Goal: Task Accomplishment & Management: Manage account settings

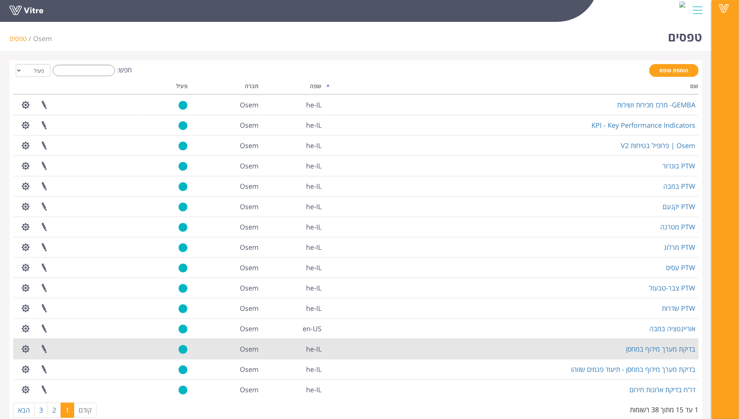
scroll to position [15, 0]
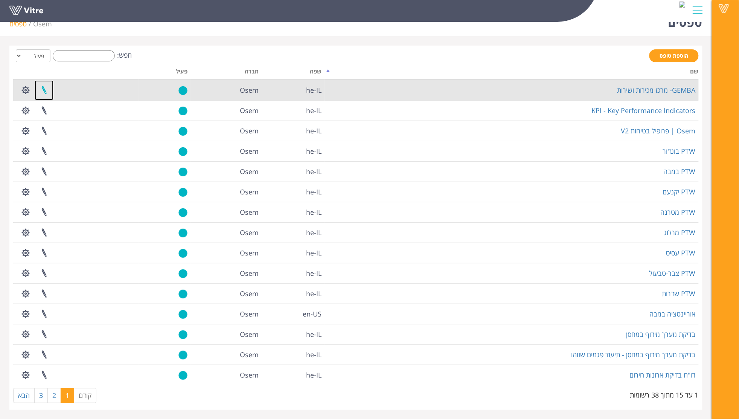
click at [45, 89] on link at bounding box center [44, 90] width 19 height 20
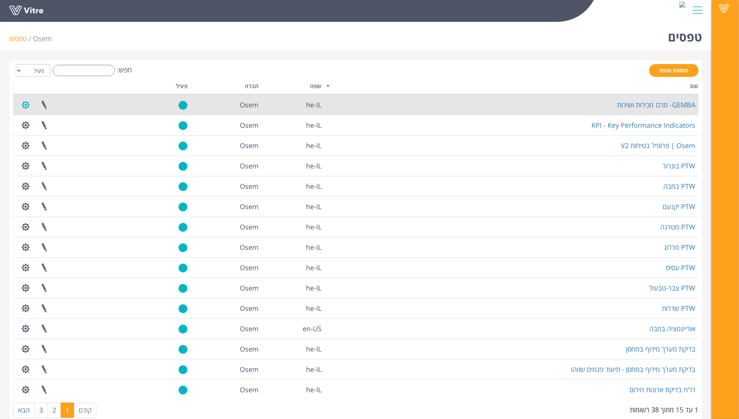
click at [27, 105] on button "button" at bounding box center [25, 105] width 19 height 20
click at [62, 132] on link "הגדרת משתמשים" at bounding box center [47, 133] width 60 height 10
click at [643, 106] on link "GEMBA- מרכז מכירות ושירות" at bounding box center [657, 104] width 78 height 9
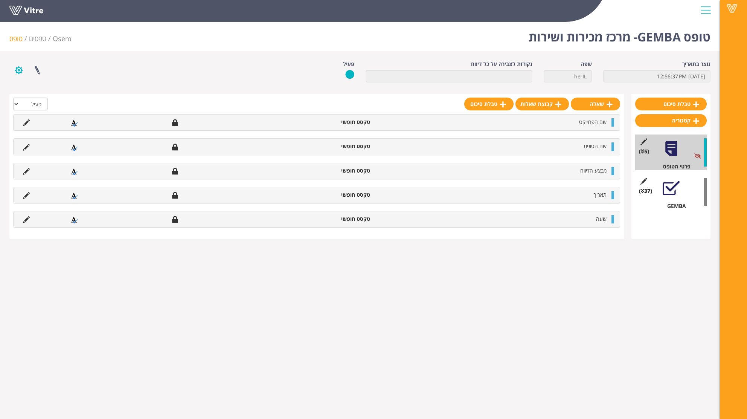
click at [21, 68] on button "button" at bounding box center [18, 70] width 19 height 20
click at [54, 97] on link "הגדרת משתמשים" at bounding box center [40, 98] width 60 height 10
click at [40, 71] on link at bounding box center [37, 70] width 19 height 20
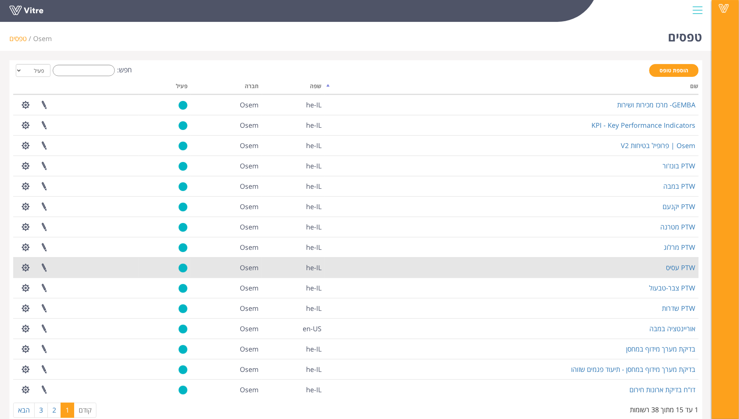
scroll to position [15, 0]
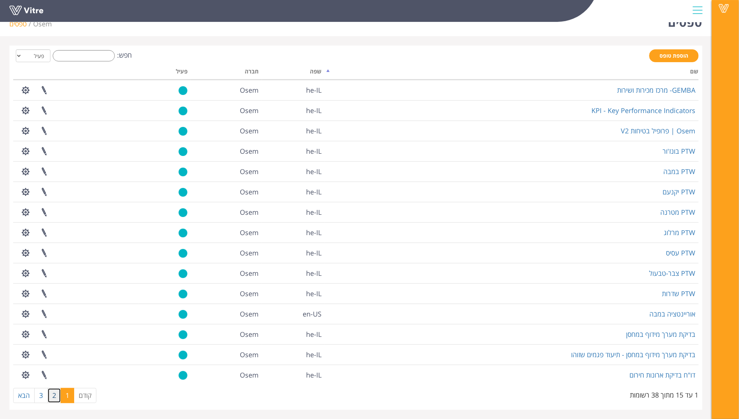
click at [55, 394] on link "2" at bounding box center [54, 395] width 14 height 15
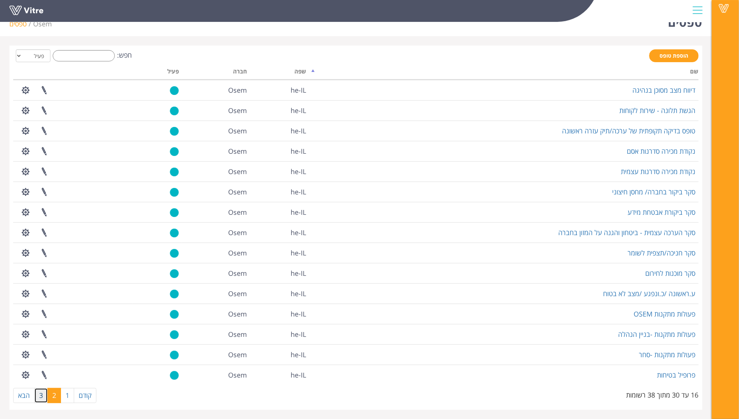
click at [45, 394] on link "3" at bounding box center [41, 395] width 14 height 15
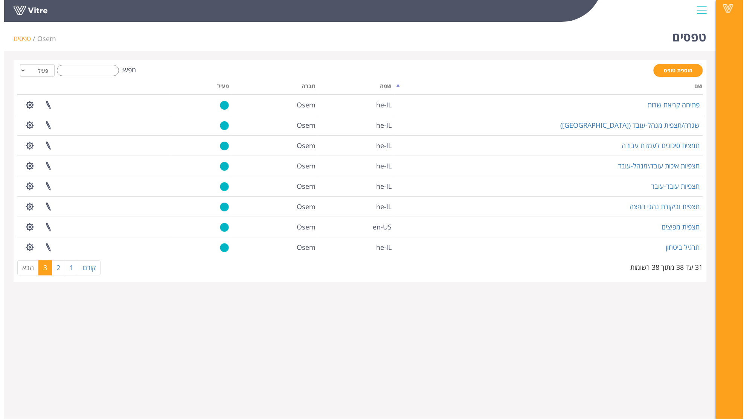
scroll to position [0, 0]
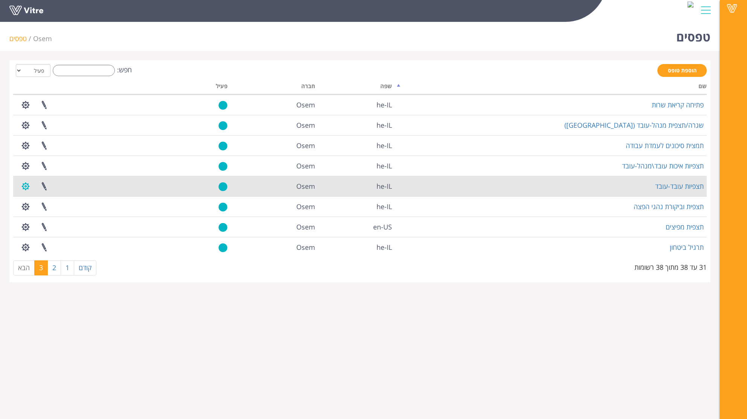
click at [20, 187] on button "button" at bounding box center [25, 186] width 19 height 20
click at [60, 214] on link "הגדרת משתמשים" at bounding box center [47, 214] width 60 height 10
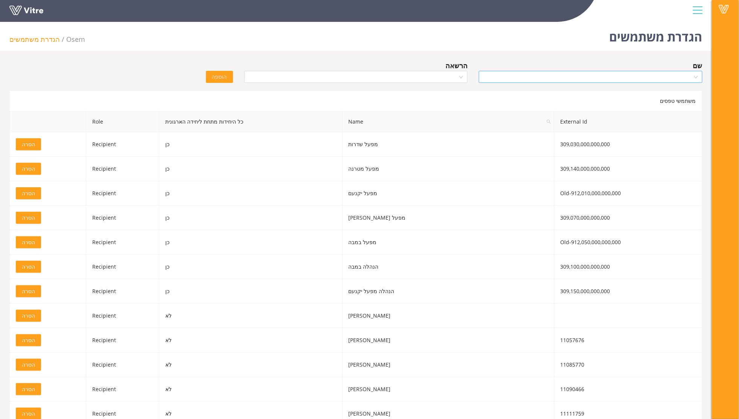
click at [579, 82] on input "search" at bounding box center [588, 76] width 209 height 11
type input "b"
type input "נטשה"
click at [680, 95] on div "נטשה מטאסובה" at bounding box center [591, 92] width 215 height 8
click at [527, 79] on span "נטשה מטאסובה" at bounding box center [591, 76] width 215 height 11
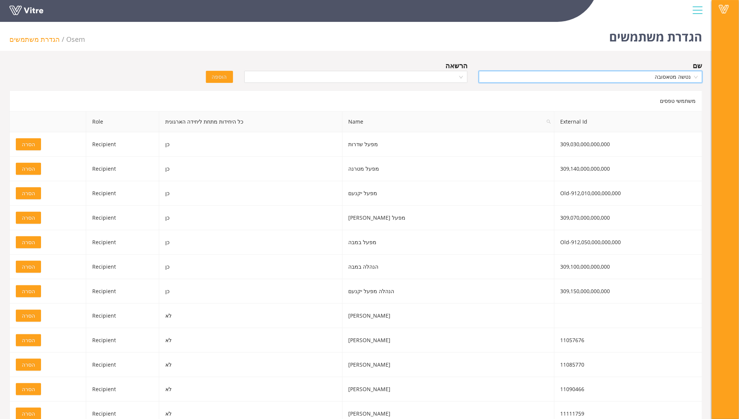
scroll to position [3454, 0]
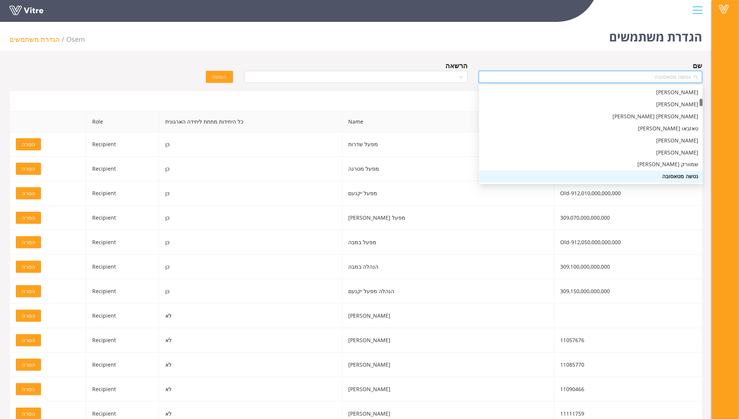
type input "ד"
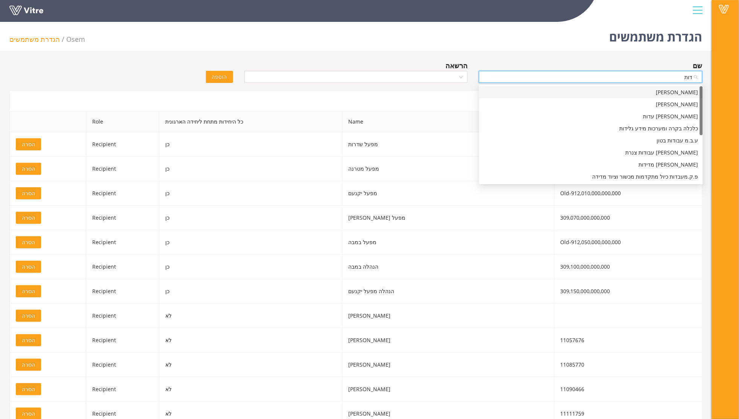
type input "[PERSON_NAME]"
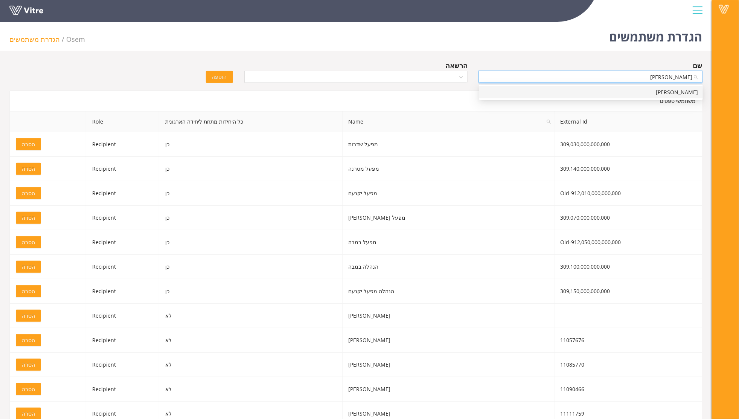
click at [686, 92] on div "[PERSON_NAME]" at bounding box center [591, 92] width 215 height 8
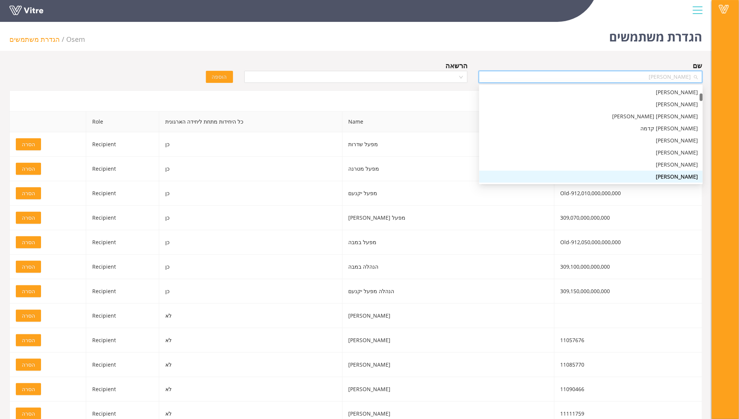
drag, startPoint x: 658, startPoint y: 72, endPoint x: 737, endPoint y: 76, distance: 78.8
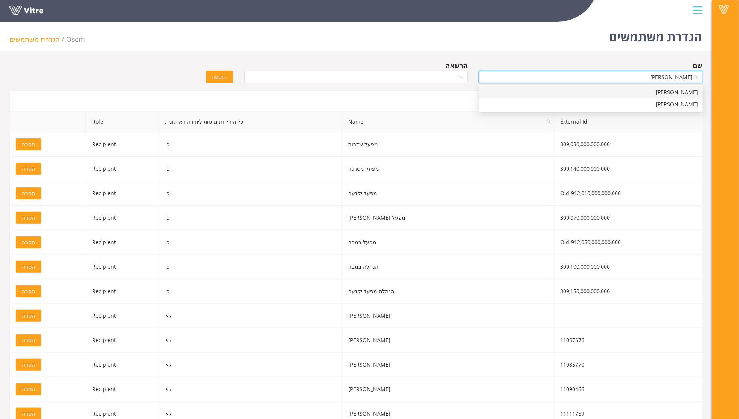
type input "איסמאע"
click at [690, 93] on div "[PERSON_NAME]" at bounding box center [591, 92] width 215 height 8
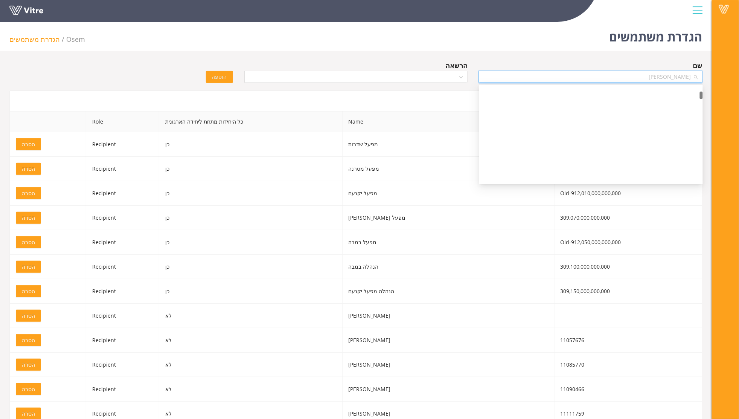
scroll to position [1474, 0]
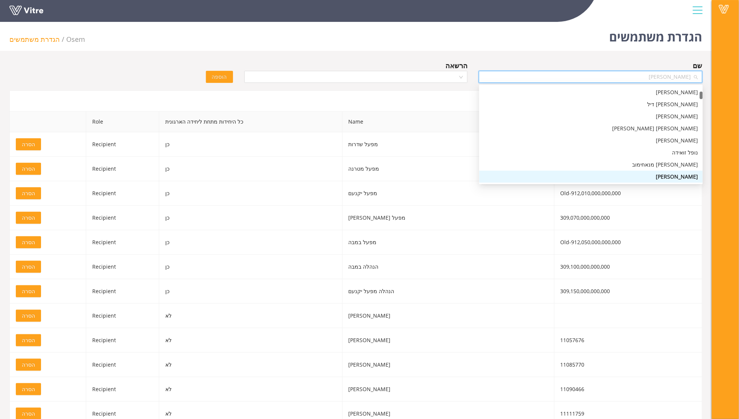
drag, startPoint x: 637, startPoint y: 80, endPoint x: 723, endPoint y: 84, distance: 86.0
click at [656, 78] on span "[PERSON_NAME]" at bounding box center [591, 76] width 215 height 11
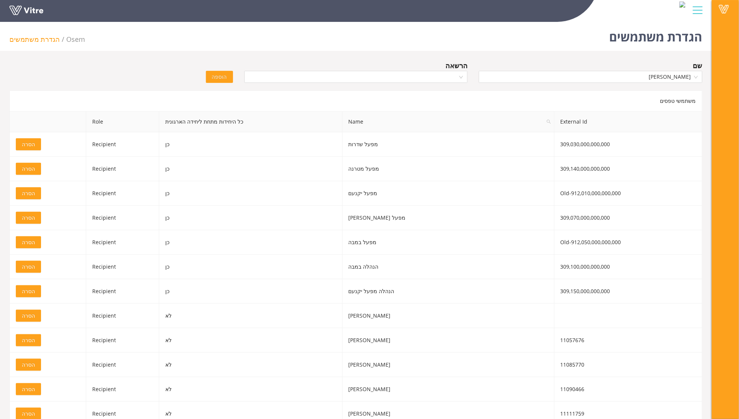
click at [424, 35] on div "הגדרת משתמשים Osem הגדרת משתמשים" at bounding box center [356, 35] width 712 height 32
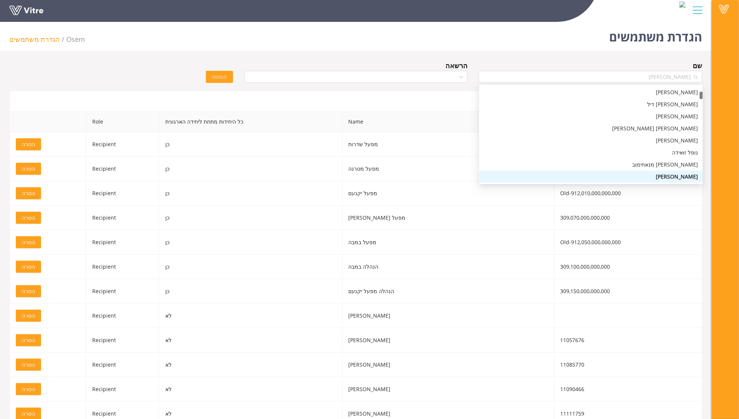
drag, startPoint x: 654, startPoint y: 79, endPoint x: 706, endPoint y: 79, distance: 52.0
click at [706, 79] on div "שם [PERSON_NAME]" at bounding box center [591, 73] width 235 height 26
click at [682, 215] on td "309,070,000,000,000" at bounding box center [629, 218] width 148 height 24
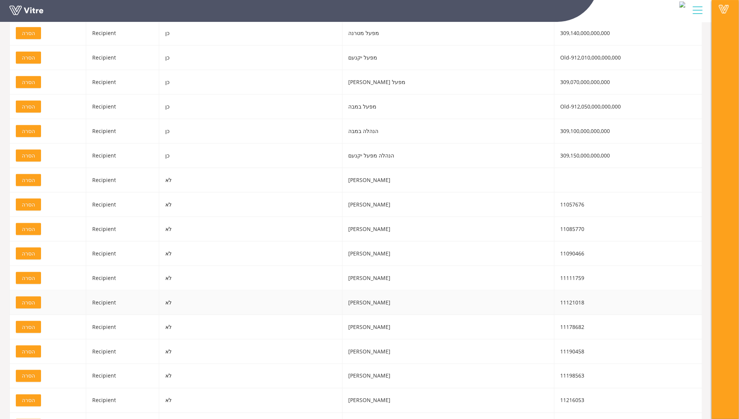
scroll to position [0, 0]
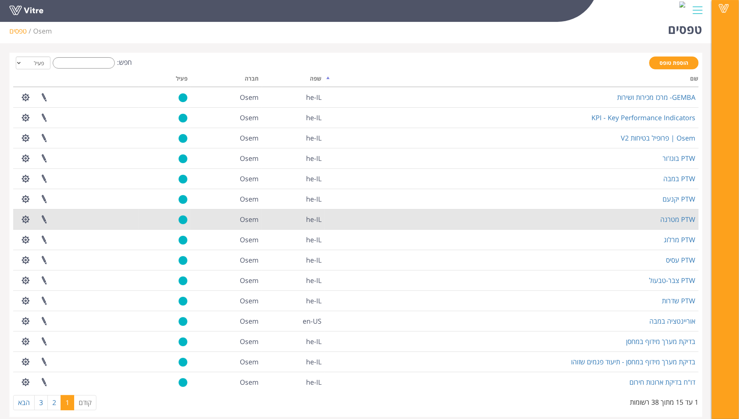
scroll to position [15, 0]
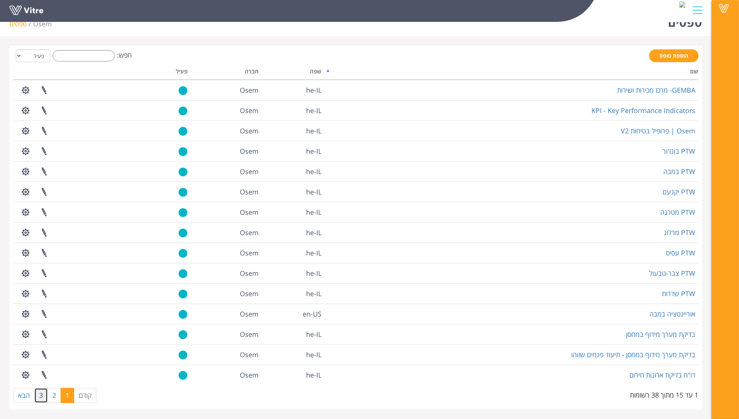
click at [43, 396] on link "3" at bounding box center [41, 395] width 14 height 15
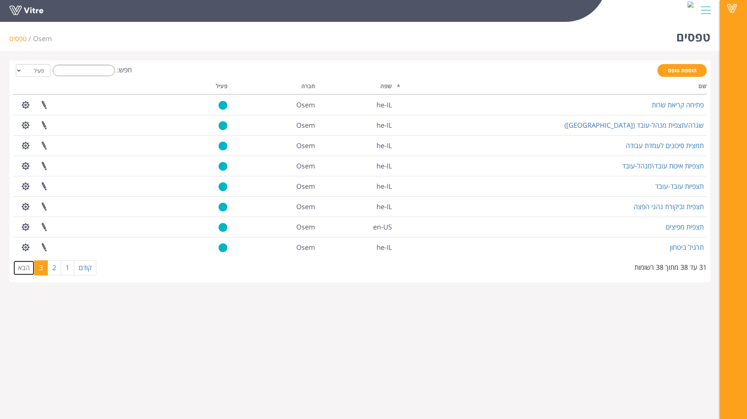
click at [25, 270] on link "הבא" at bounding box center [23, 267] width 21 height 15
click at [52, 267] on link "2" at bounding box center [54, 267] width 14 height 15
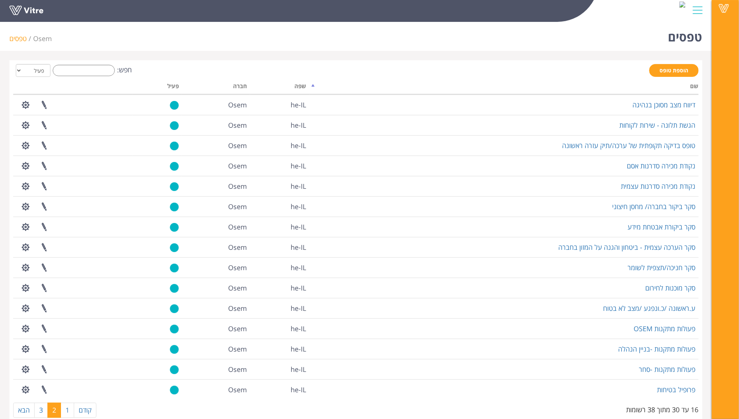
scroll to position [15, 0]
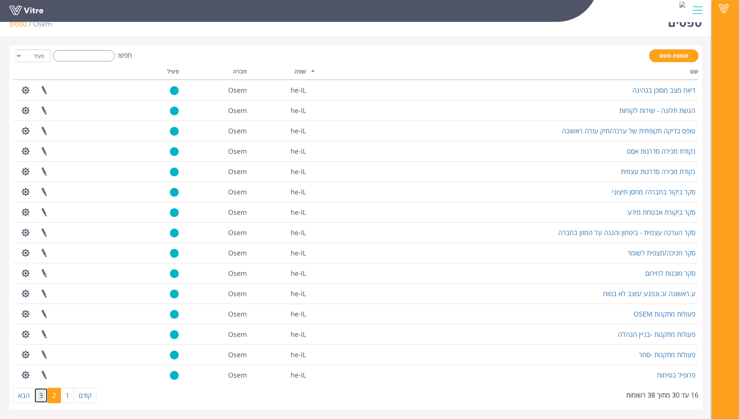
click at [43, 390] on link "3" at bounding box center [41, 395] width 14 height 15
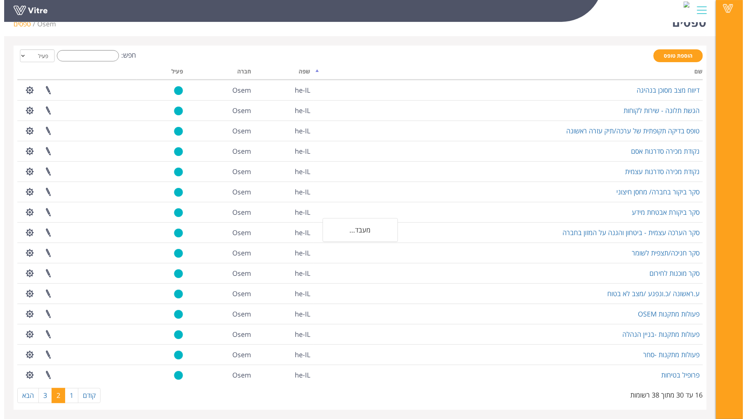
scroll to position [0, 0]
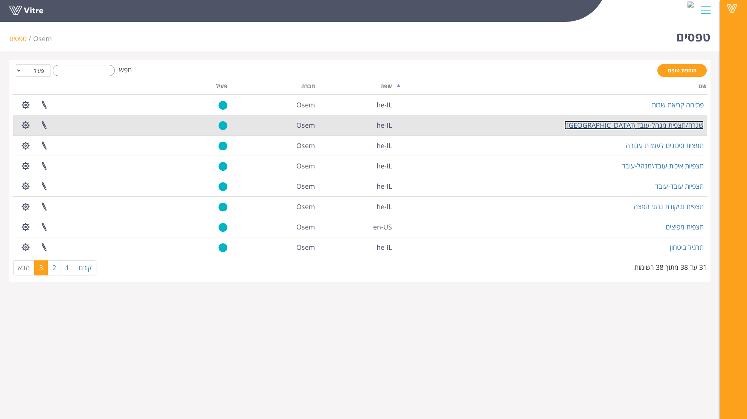
click at [680, 125] on link "שגרה/תצפית מנהל-עובד ([GEOGRAPHIC_DATA])" at bounding box center [634, 125] width 139 height 9
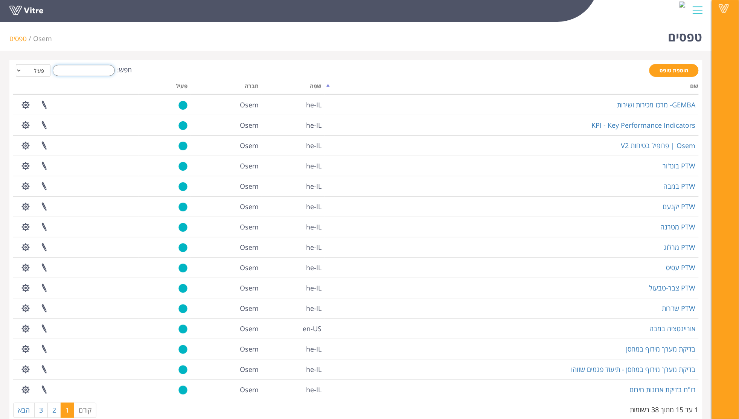
click at [87, 72] on input "חפש:" at bounding box center [84, 70] width 62 height 11
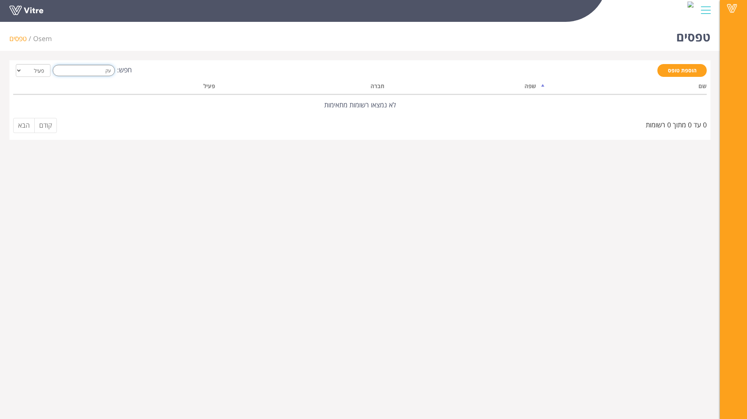
type input "ע"
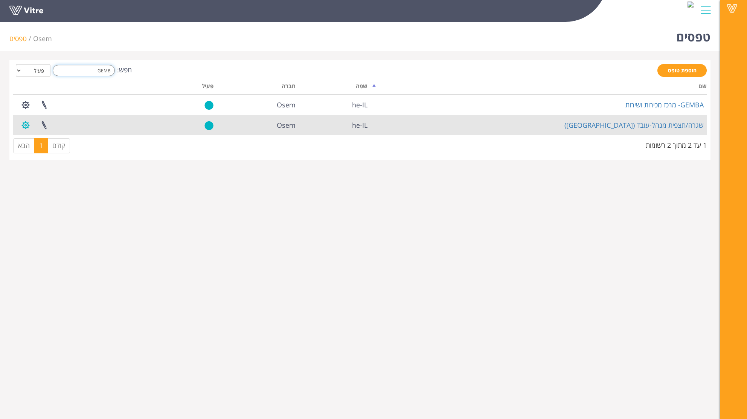
type input "GEMB"
click at [29, 127] on button "button" at bounding box center [25, 125] width 19 height 20
click at [58, 152] on link "הגדרת משתמשים" at bounding box center [47, 153] width 60 height 10
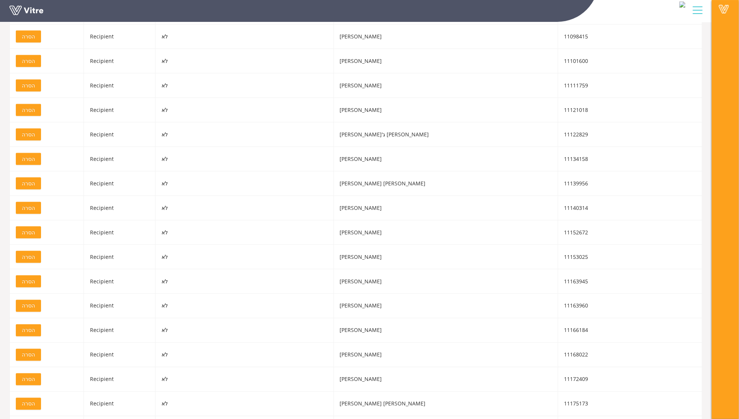
scroll to position [1155, 0]
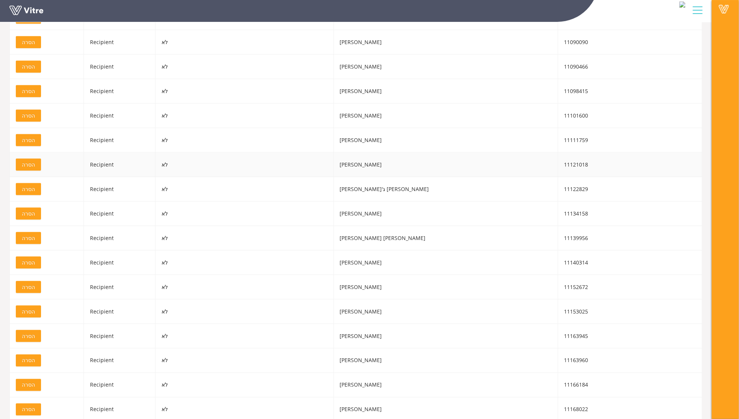
click at [31, 166] on span "הסרה" at bounding box center [28, 164] width 13 height 8
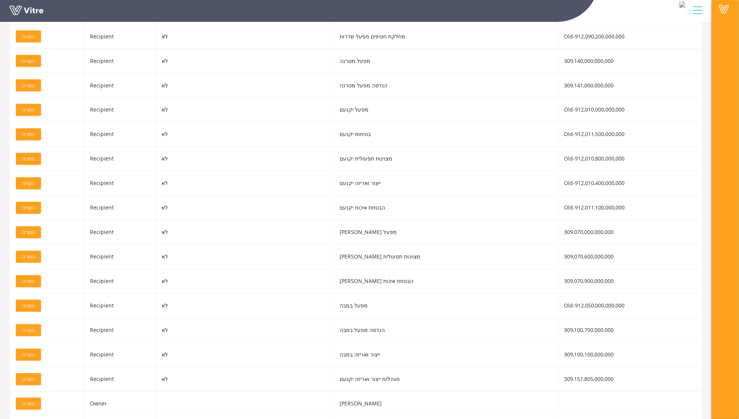
scroll to position [0, 0]
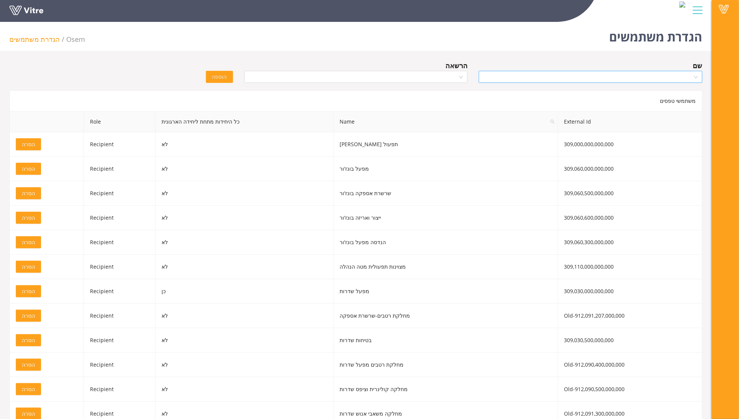
click at [692, 76] on input "search" at bounding box center [588, 76] width 209 height 11
type input "G"
type input "g"
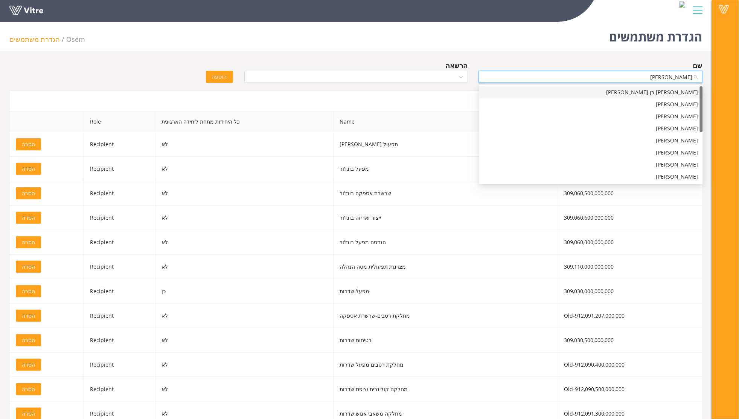
type input "עמית"
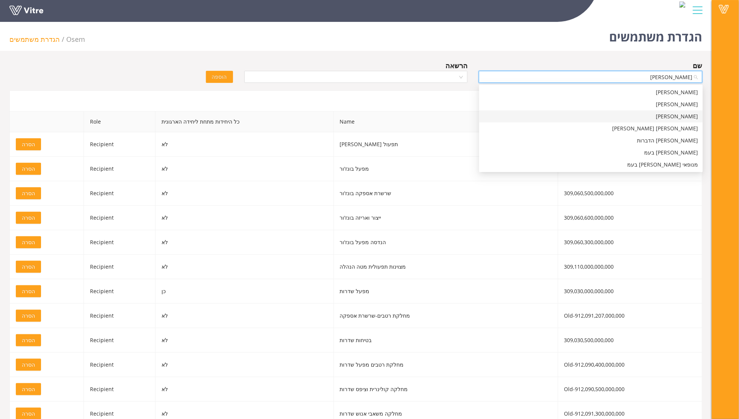
click at [689, 118] on div "דב עמית רון" at bounding box center [591, 116] width 215 height 8
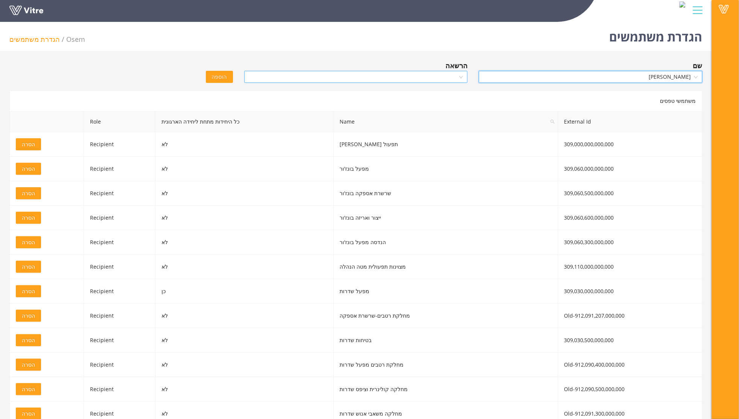
click at [425, 77] on input "search" at bounding box center [353, 76] width 209 height 11
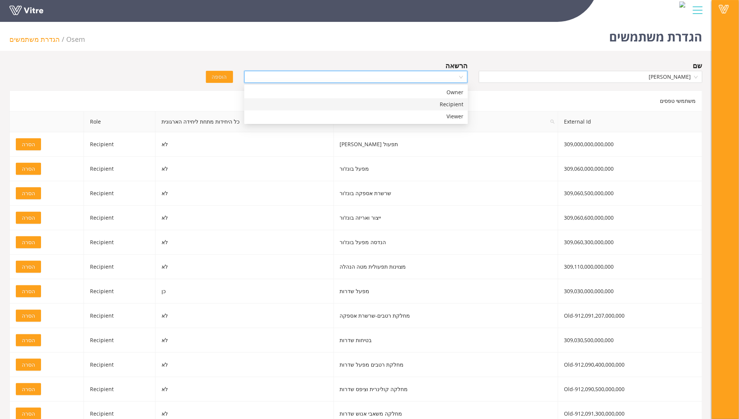
click at [446, 104] on div "Recipient" at bounding box center [356, 104] width 215 height 8
click at [222, 77] on span "הוספה" at bounding box center [219, 77] width 15 height 8
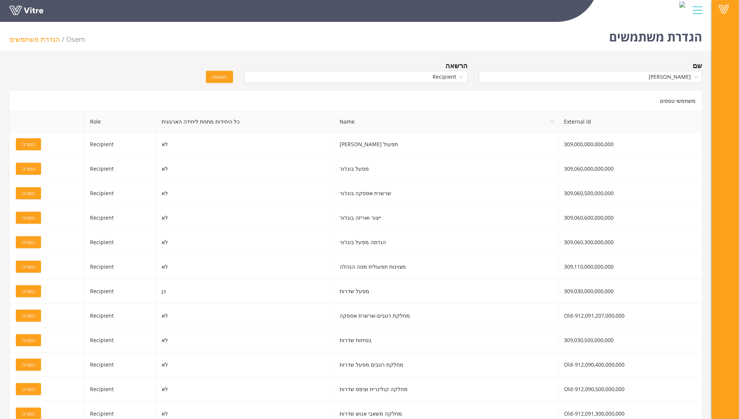
click at [305, 22] on div "Vitre" at bounding box center [356, 11] width 712 height 22
click at [610, 74] on span "[PERSON_NAME]" at bounding box center [591, 76] width 215 height 11
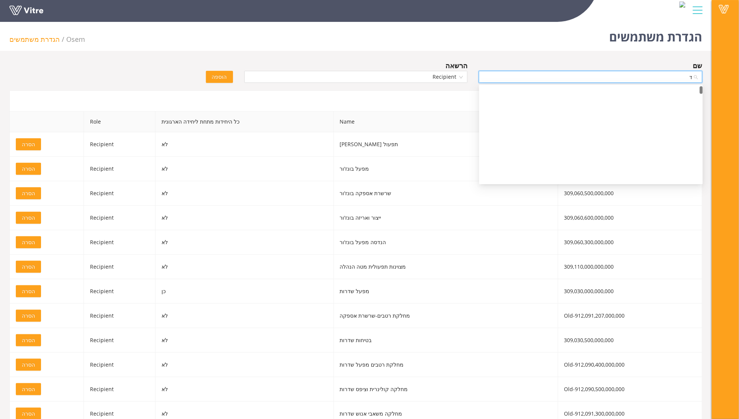
scroll to position [0, 0]
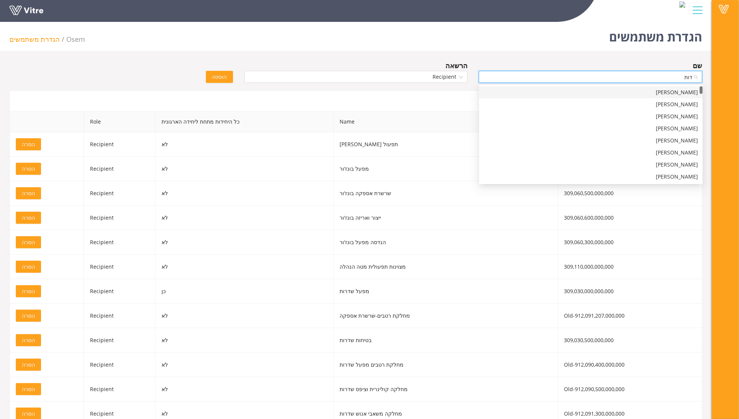
type input "[PERSON_NAME]"
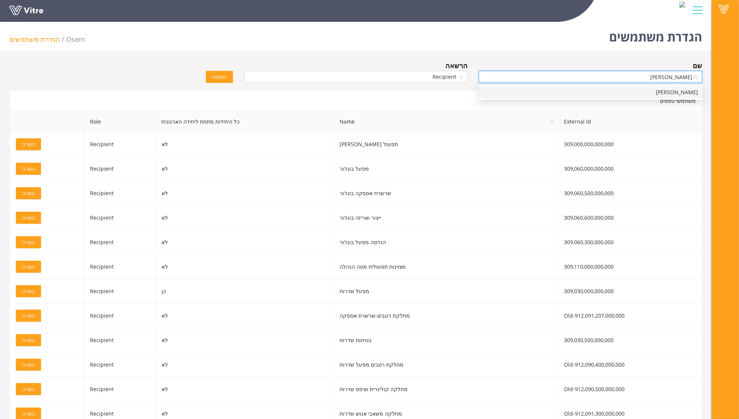
click at [694, 94] on div "[PERSON_NAME]" at bounding box center [591, 92] width 215 height 8
drag, startPoint x: 669, startPoint y: 79, endPoint x: 730, endPoint y: 76, distance: 61.1
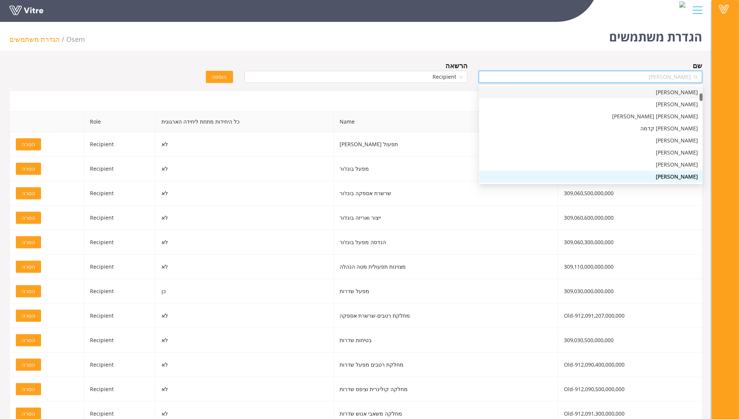
click at [549, 22] on div "Vitre" at bounding box center [356, 11] width 712 height 22
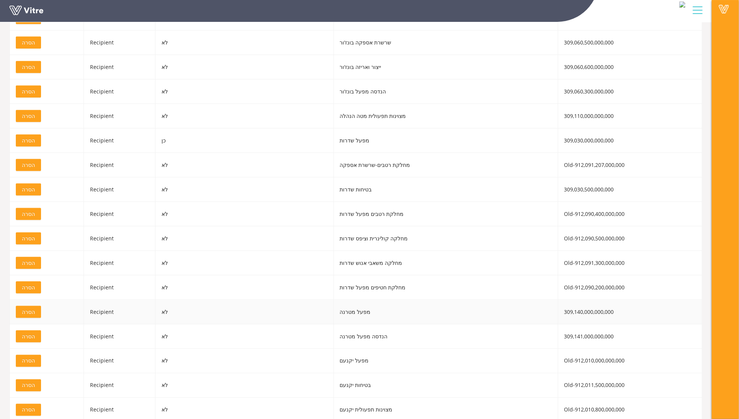
scroll to position [0, 0]
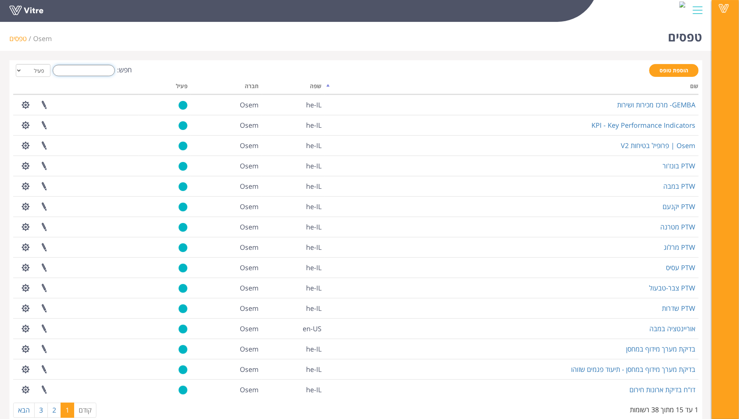
click at [67, 67] on input "חפש:" at bounding box center [84, 70] width 62 height 11
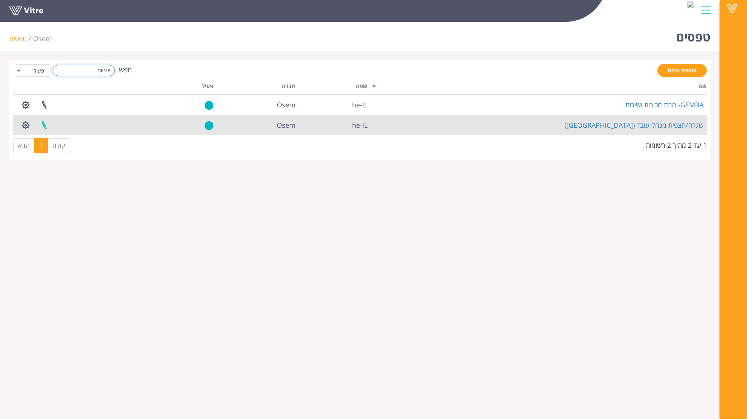
type input "GEMB"
click at [41, 125] on link at bounding box center [44, 125] width 19 height 20
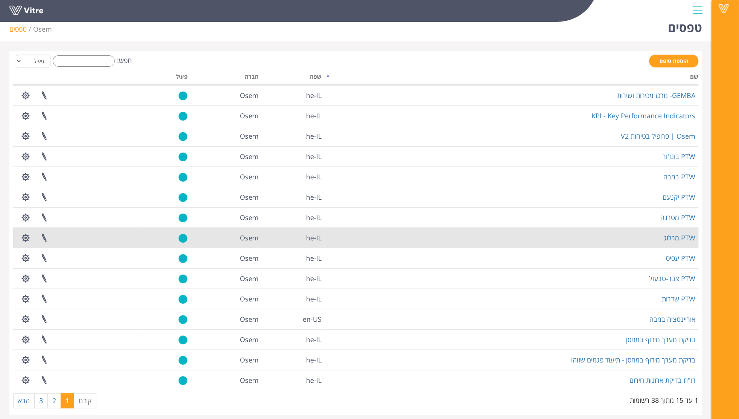
scroll to position [15, 0]
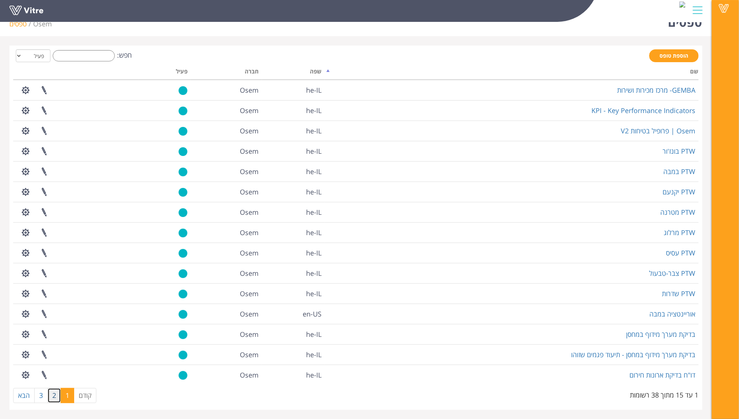
click at [50, 396] on link "2" at bounding box center [54, 395] width 14 height 15
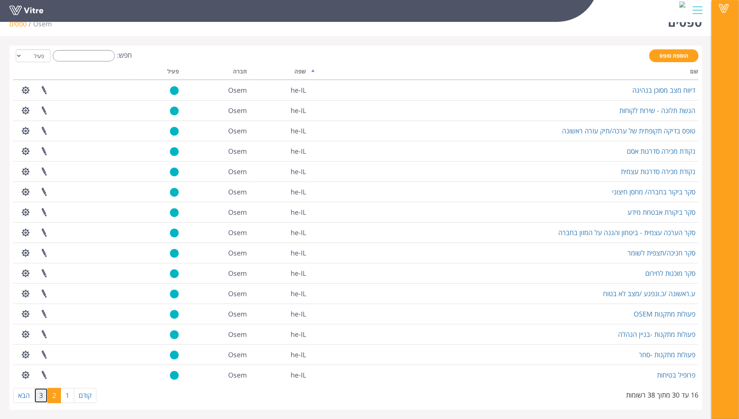
click at [39, 397] on link "3" at bounding box center [41, 395] width 14 height 15
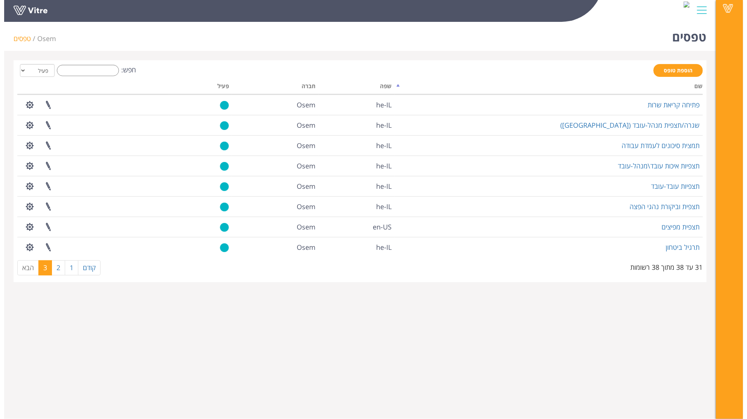
scroll to position [0, 0]
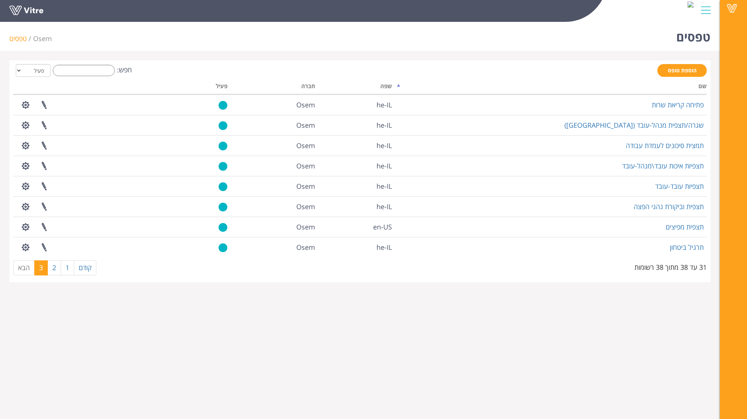
click at [226, 292] on html "Vitre טפסים Osem טפסים הוספת טופס חפש: הכל פעיל לא פעיל מעבד... שם שפה חברה פעי…" at bounding box center [373, 146] width 747 height 292
click at [16, 267] on link "הבא" at bounding box center [23, 267] width 21 height 15
click at [19, 267] on link "הבא" at bounding box center [23, 267] width 21 height 15
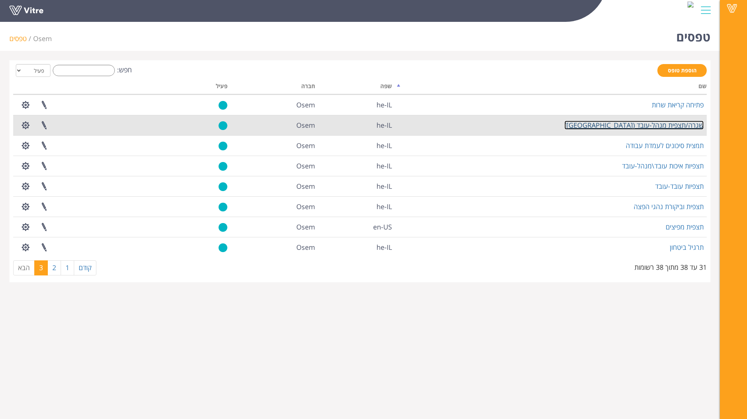
click at [665, 126] on link "שגרה/תצפית מנהל-עובד (Gemba)" at bounding box center [634, 125] width 139 height 9
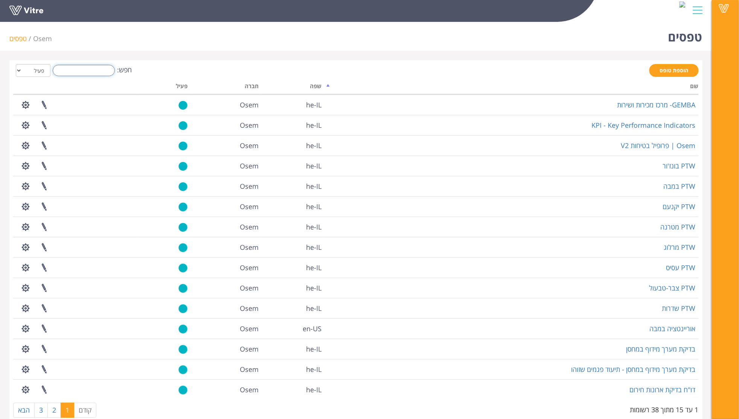
click at [89, 69] on input "חפש:" at bounding box center [84, 70] width 62 height 11
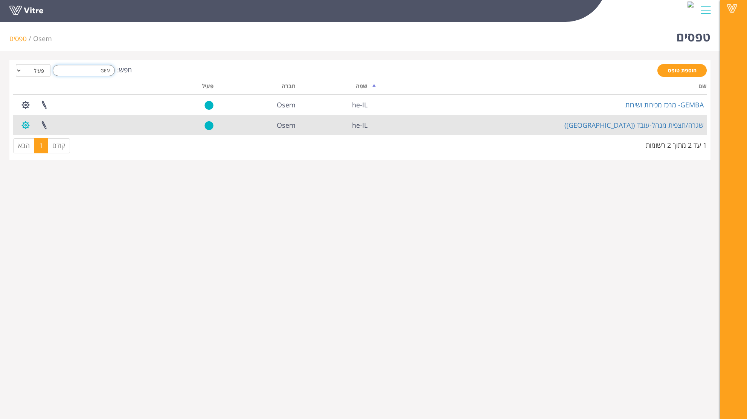
type input "GEM"
click at [29, 125] on button "button" at bounding box center [25, 125] width 19 height 20
click at [60, 154] on link "הגדרת משתמשים" at bounding box center [47, 153] width 60 height 10
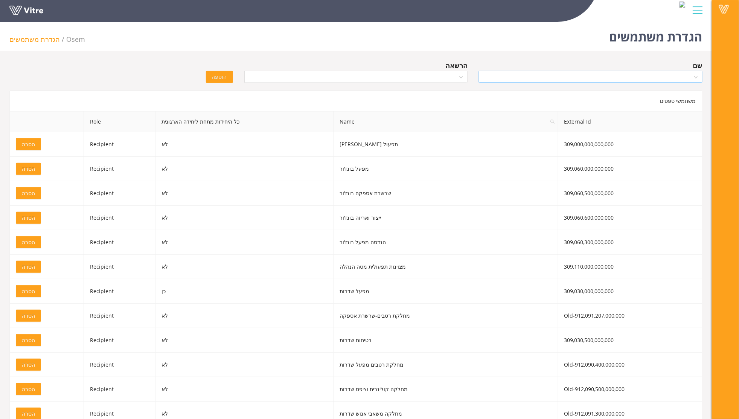
click at [638, 76] on input "search" at bounding box center [588, 76] width 209 height 11
type input "S"
type input "s"
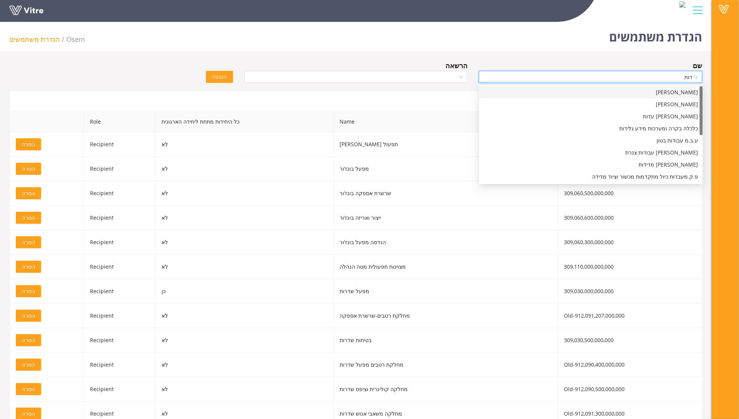
type input "דותן"
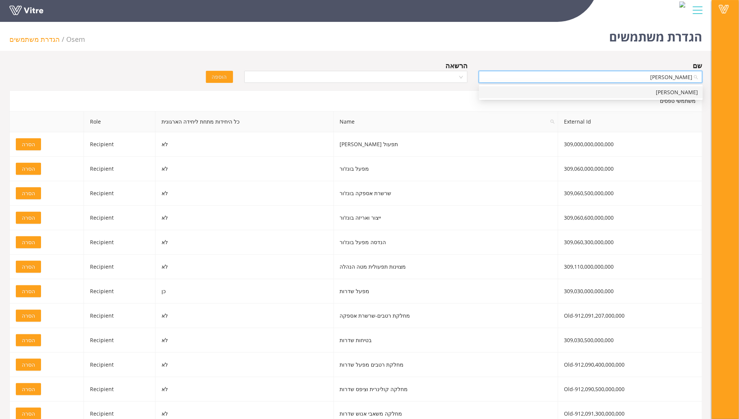
click at [692, 93] on div "[PERSON_NAME]" at bounding box center [591, 92] width 215 height 8
click at [429, 77] on input "search" at bounding box center [353, 76] width 209 height 11
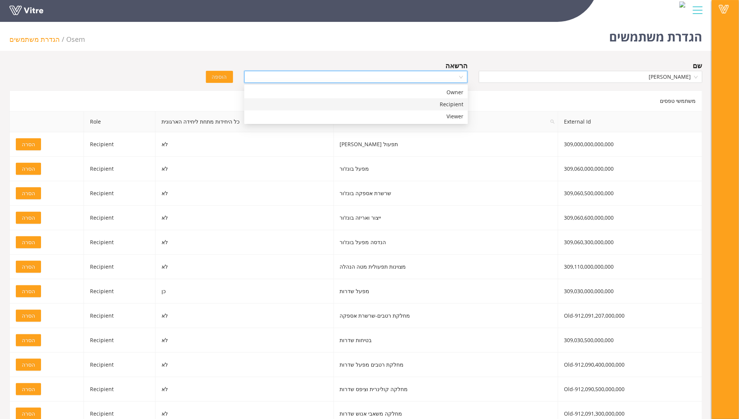
click at [454, 104] on div "Recipient" at bounding box center [356, 104] width 215 height 8
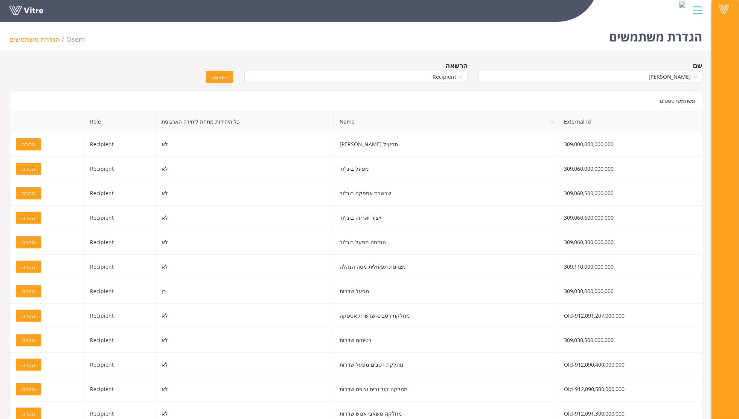
click at [218, 76] on span "הוספה" at bounding box center [219, 77] width 15 height 8
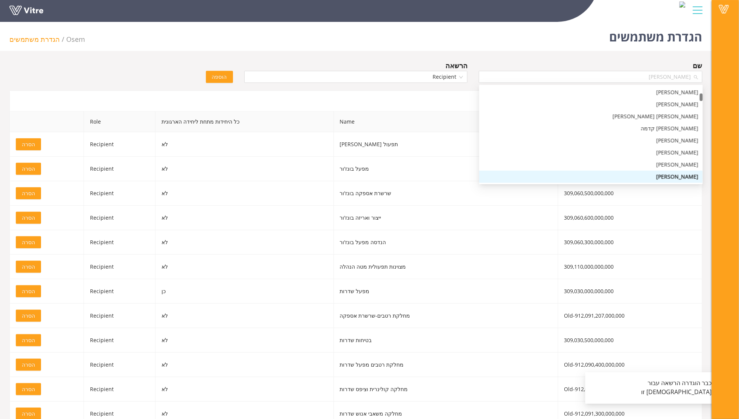
drag, startPoint x: 645, startPoint y: 73, endPoint x: 711, endPoint y: 77, distance: 66.4
click at [661, 75] on span "דותן דנאי" at bounding box center [591, 76] width 215 height 11
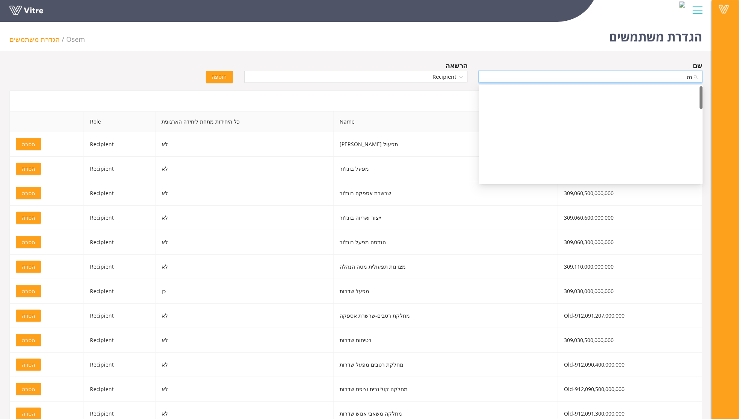
scroll to position [0, 0]
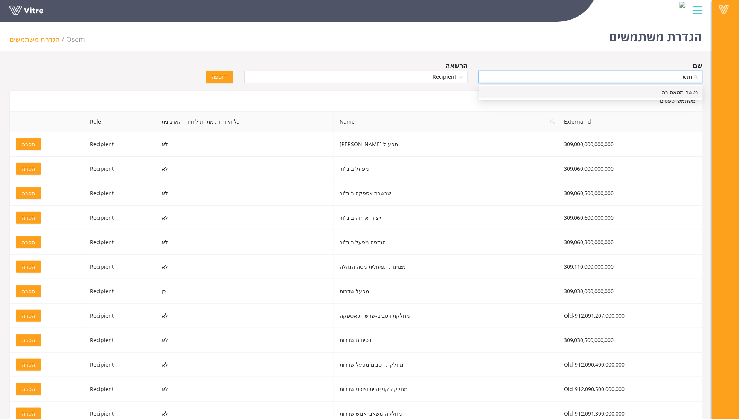
type input "נטשה"
click at [684, 90] on div "נטשה מטאסובה" at bounding box center [591, 92] width 215 height 8
click at [221, 79] on span "הוספה" at bounding box center [219, 77] width 15 height 8
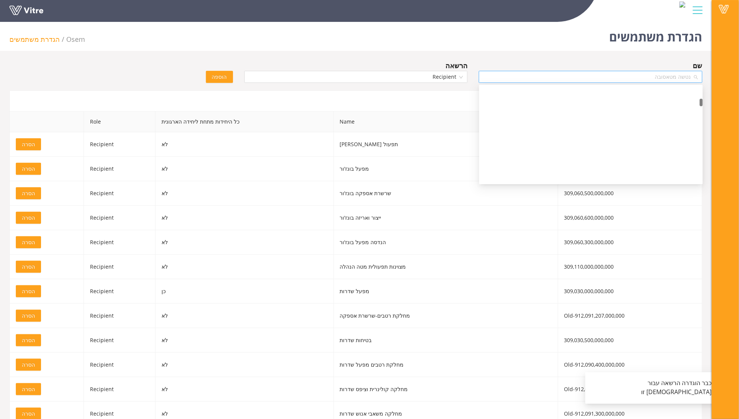
scroll to position [3529, 0]
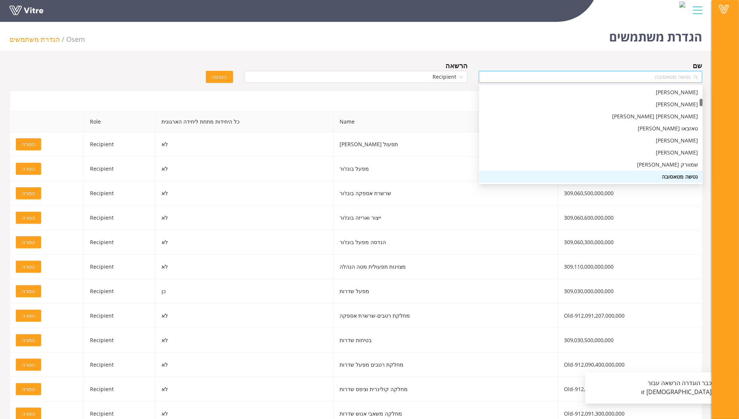
drag, startPoint x: 644, startPoint y: 78, endPoint x: 689, endPoint y: 76, distance: 45.2
click at [689, 76] on span "נטשה מטאסובה" at bounding box center [591, 76] width 215 height 11
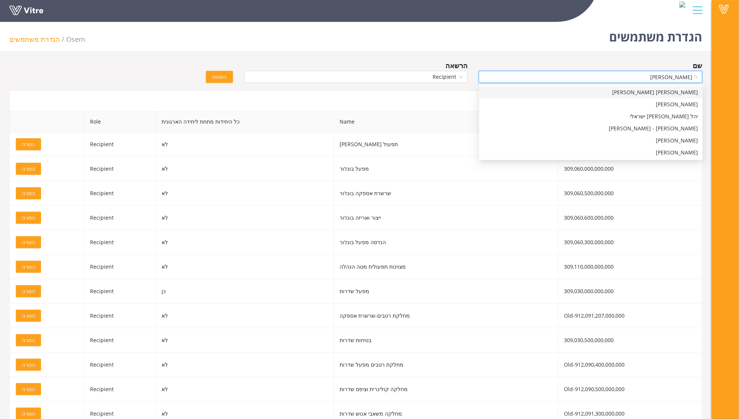
type input "מיכל מ"
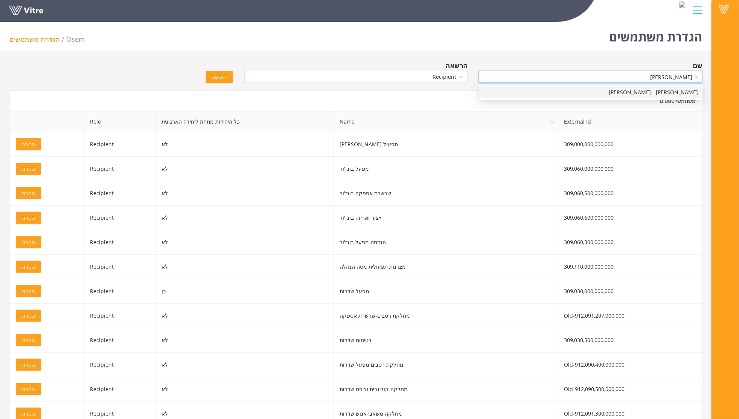
click at [683, 91] on div "מיכל מלכי אור - רנרט" at bounding box center [591, 92] width 215 height 8
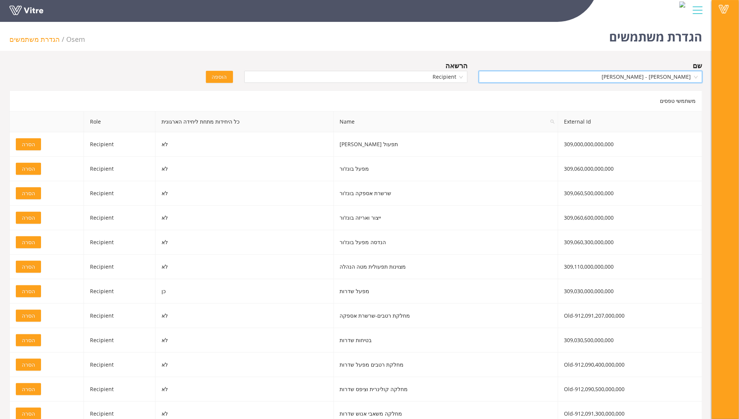
click at [222, 73] on span "הוספה" at bounding box center [219, 77] width 15 height 8
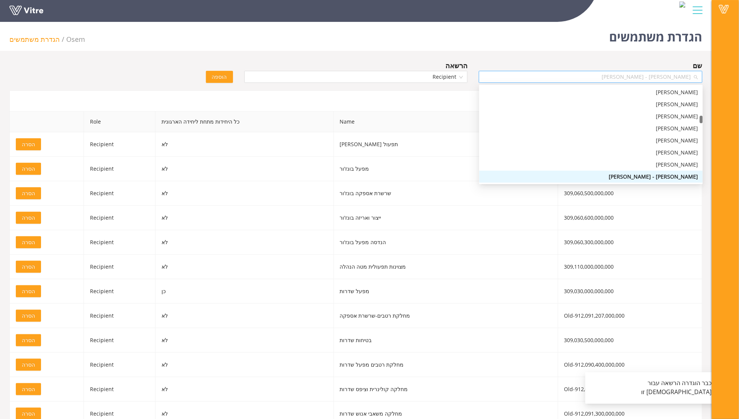
click at [676, 76] on span "מיכל מלכי אור - רנרט" at bounding box center [591, 76] width 215 height 11
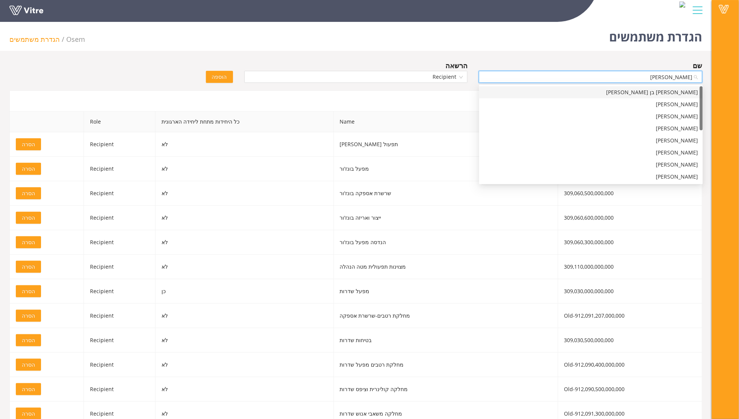
type input "עמית"
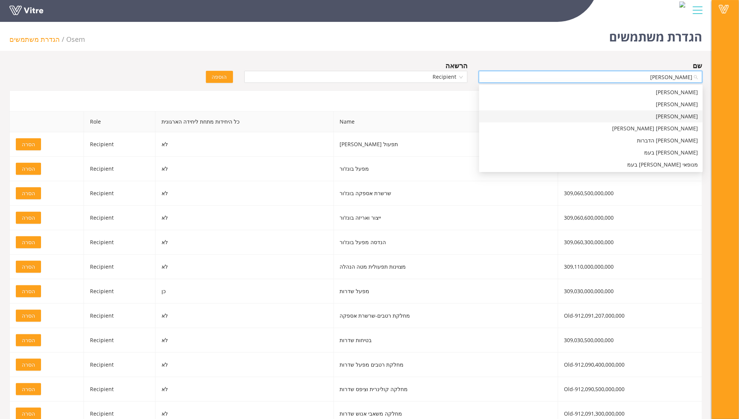
click at [689, 118] on div "דב עמית רון" at bounding box center [591, 116] width 215 height 8
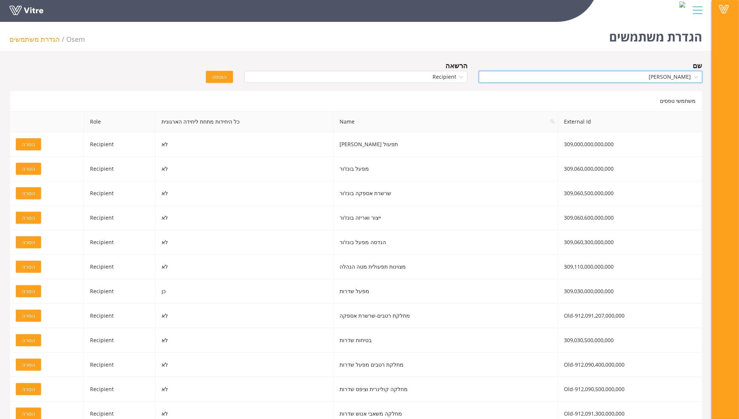
click at [217, 73] on span "הוספה" at bounding box center [219, 77] width 15 height 8
click at [651, 77] on span "דב עמית רון" at bounding box center [591, 76] width 215 height 11
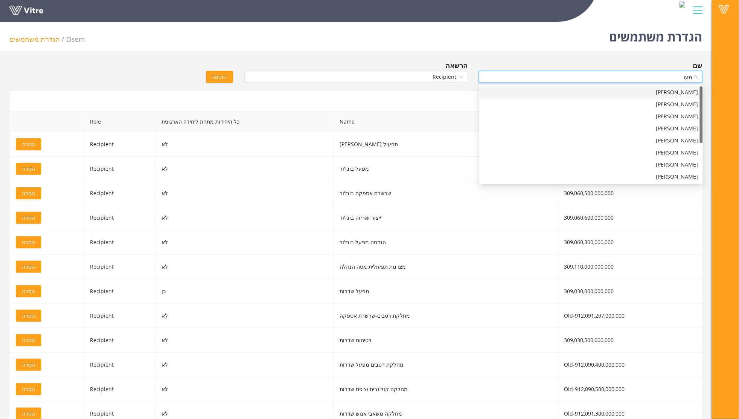
type input "מעוז"
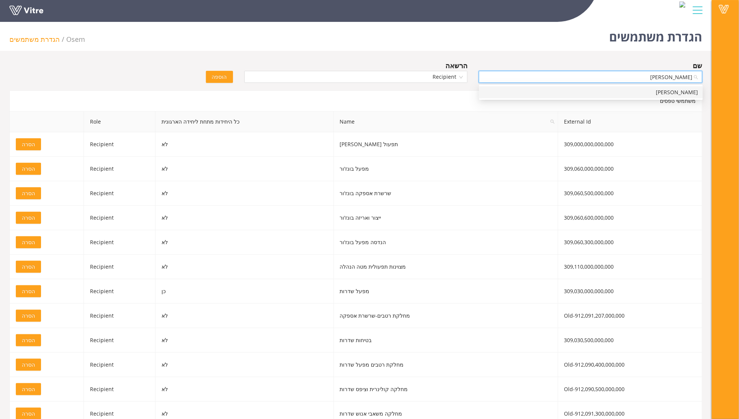
click at [694, 93] on div "מעוז גרופר" at bounding box center [591, 92] width 215 height 8
click at [224, 74] on span "הוספה" at bounding box center [219, 77] width 15 height 8
click at [567, 80] on span "מעוז גרופר" at bounding box center [591, 76] width 215 height 11
type input "גדעו"
click at [691, 93] on div "גדעון גולדמן" at bounding box center [591, 92] width 215 height 8
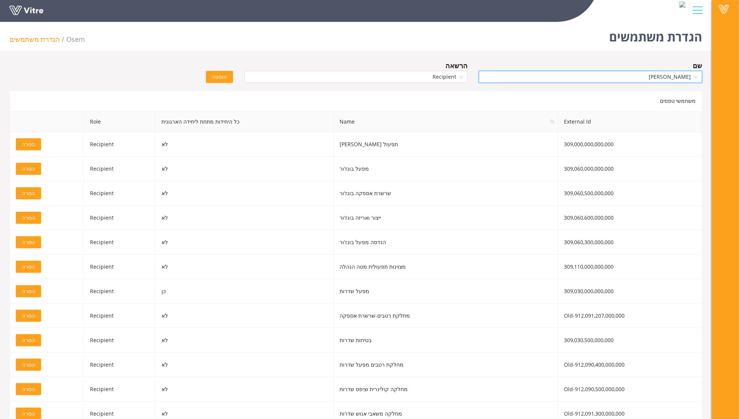
click at [212, 74] on button "הוספה" at bounding box center [219, 77] width 27 height 12
click at [665, 78] on span "גדעון גולדמן" at bounding box center [591, 76] width 215 height 11
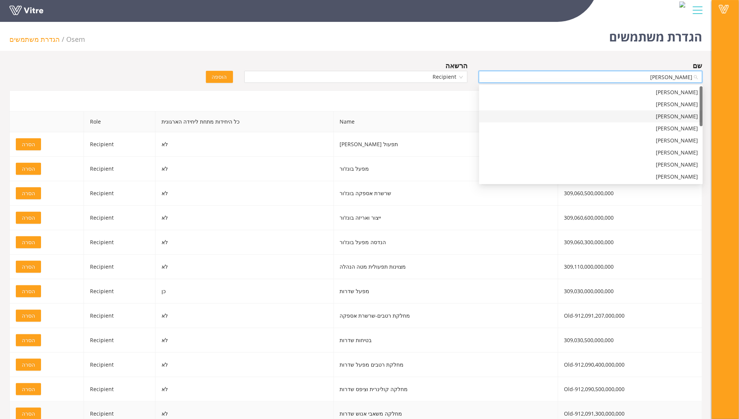
type input "טלי"
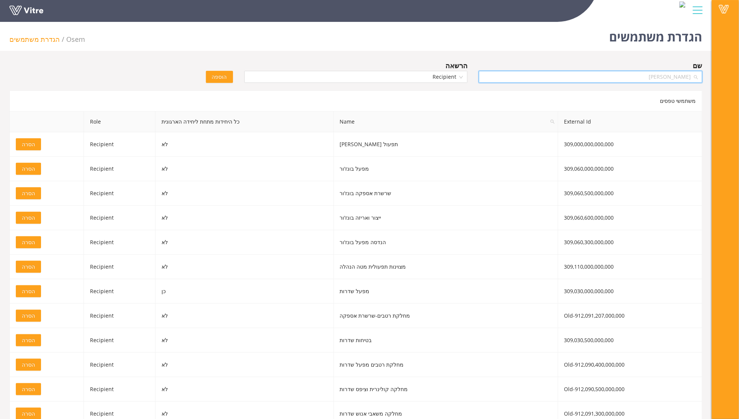
scroll to position [889, 0]
drag, startPoint x: 643, startPoint y: 79, endPoint x: 707, endPoint y: 79, distance: 64.0
click at [707, 79] on div "שם גדעון גולדמן" at bounding box center [591, 73] width 235 height 26
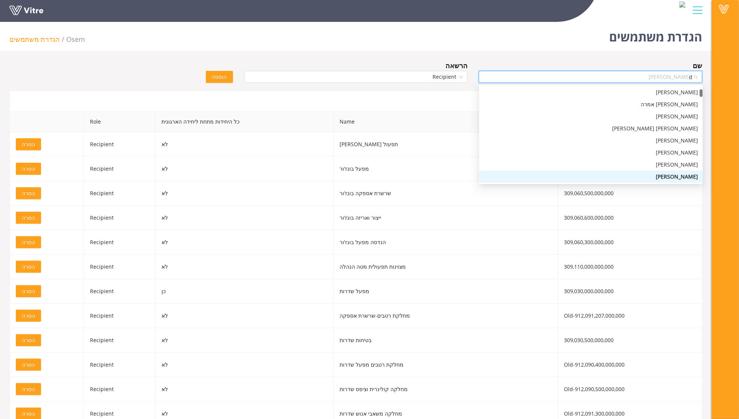
scroll to position [0, 0]
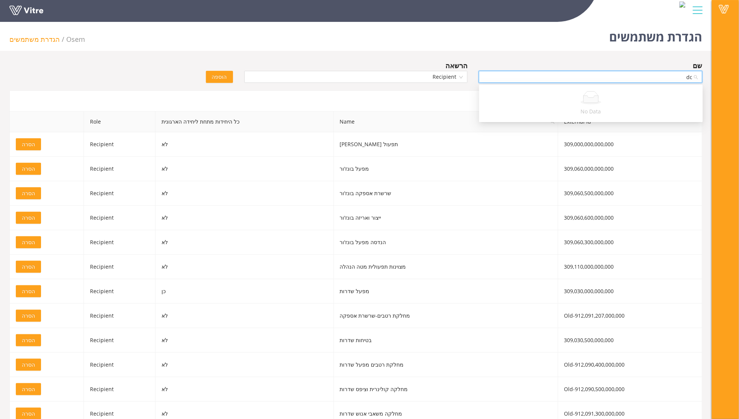
type input "d"
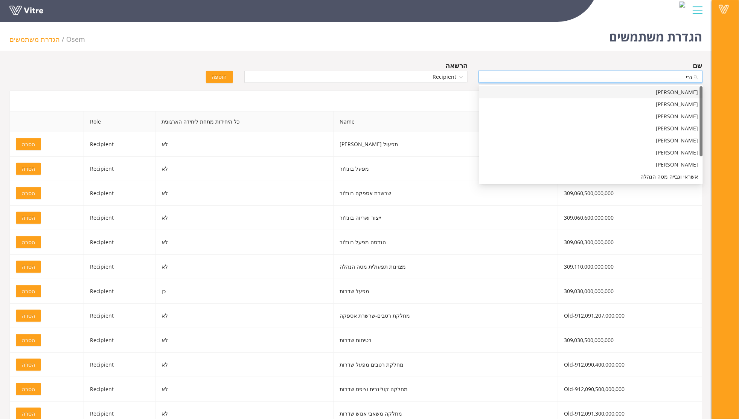
type input "גביר"
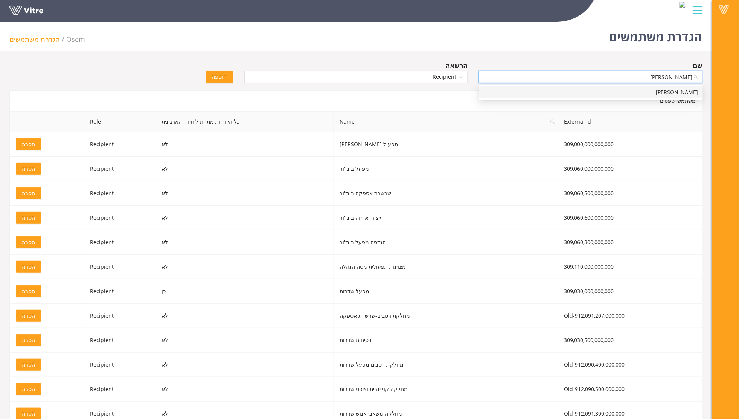
click at [691, 93] on div "טלי גבירצר" at bounding box center [591, 92] width 215 height 8
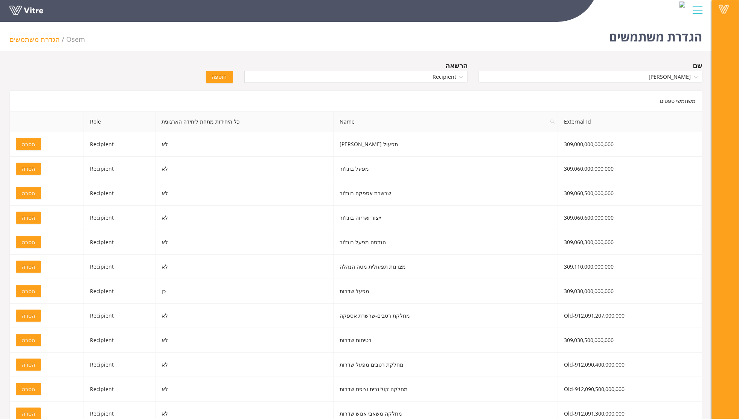
click at [224, 78] on span "הוספה" at bounding box center [219, 77] width 15 height 8
click at [616, 78] on span "טלי גבירצר" at bounding box center [591, 76] width 215 height 11
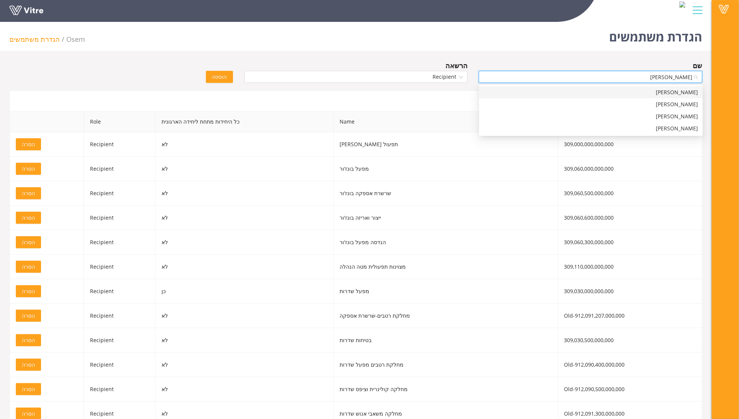
type input "רויטל"
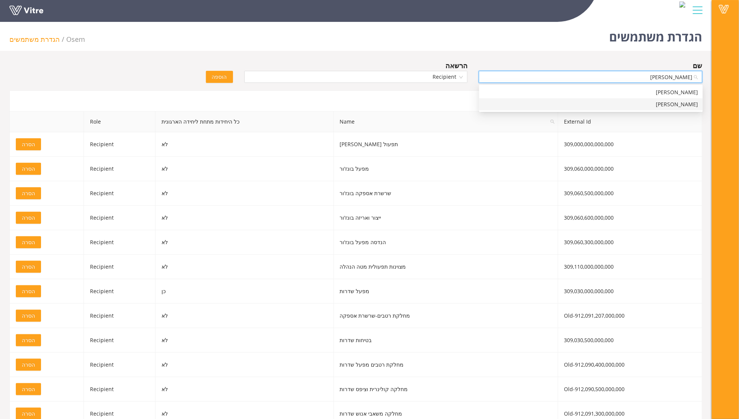
click at [680, 106] on div "רויטל בן שבת" at bounding box center [591, 104] width 215 height 8
click at [219, 76] on span "הוספה" at bounding box center [219, 77] width 15 height 8
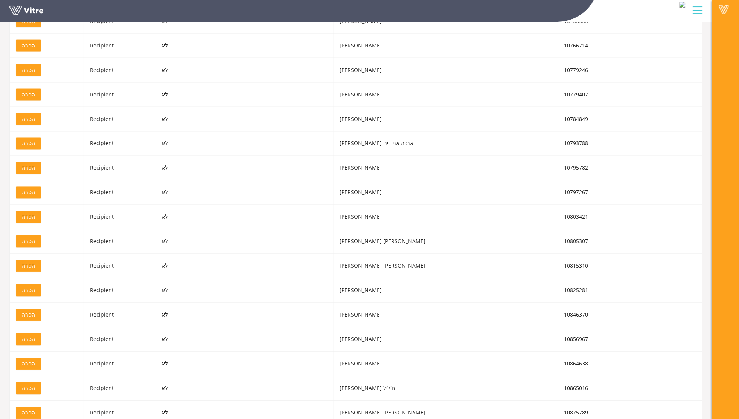
scroll to position [7143, 0]
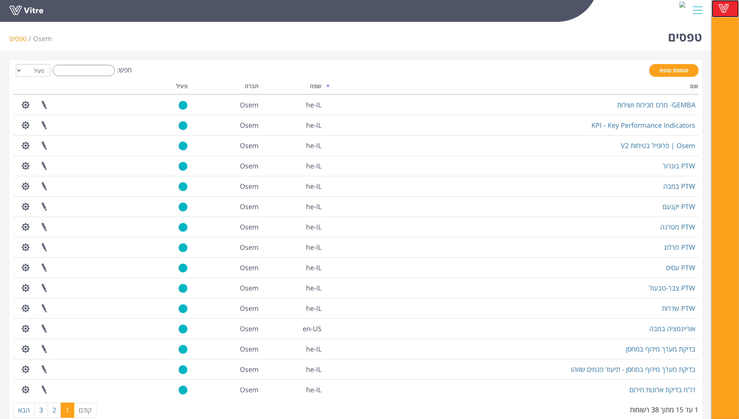
click at [721, 5] on span at bounding box center [724, 8] width 19 height 9
click at [81, 75] on input "חפש:" at bounding box center [84, 70] width 62 height 11
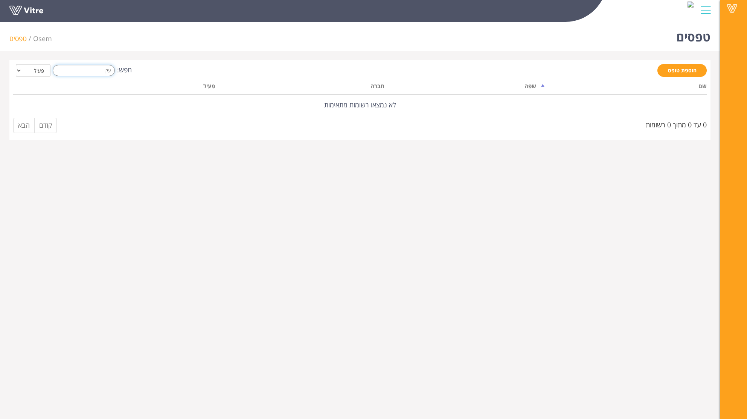
type input "ע"
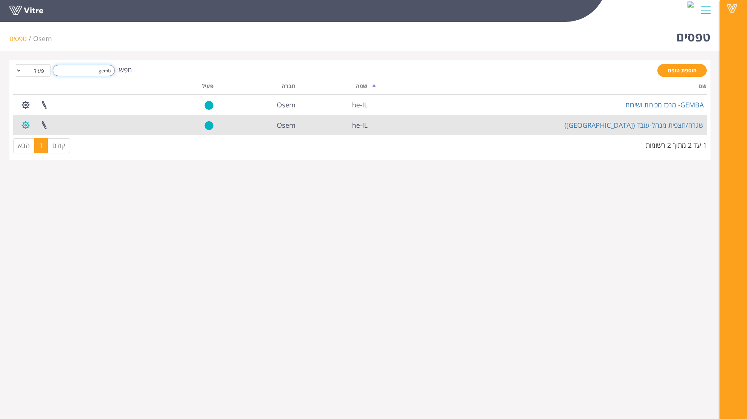
type input "gemb"
click at [23, 126] on button "button" at bounding box center [25, 125] width 19 height 20
click at [64, 150] on link "הגדרת משתמשים" at bounding box center [47, 153] width 60 height 10
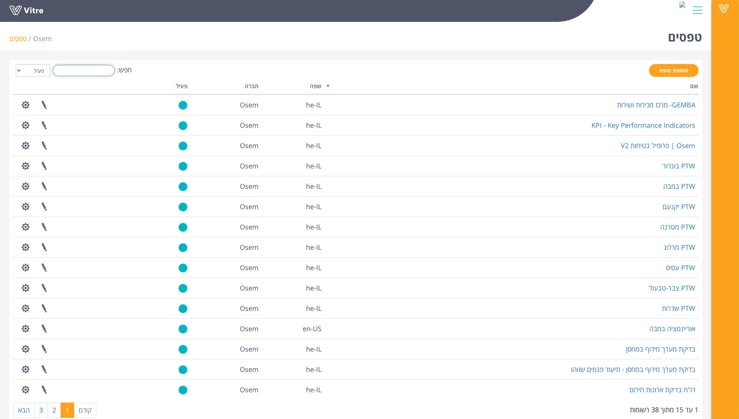
click at [70, 71] on input "חפש:" at bounding box center [84, 70] width 62 height 11
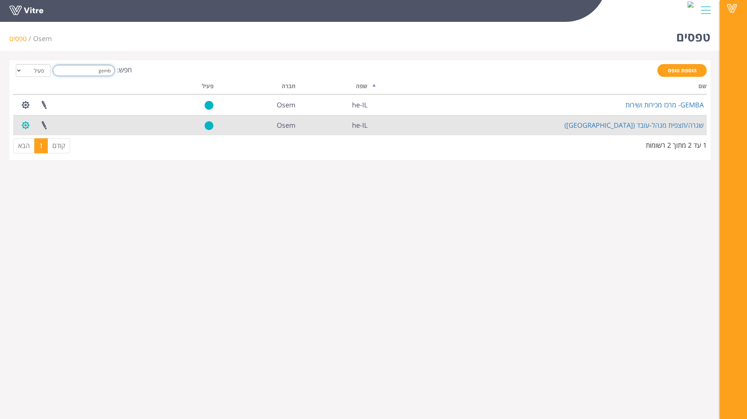
type input "gemb"
click at [24, 127] on button "button" at bounding box center [25, 125] width 19 height 20
click at [55, 141] on link "פרוייקטים מקושרים" at bounding box center [47, 143] width 60 height 10
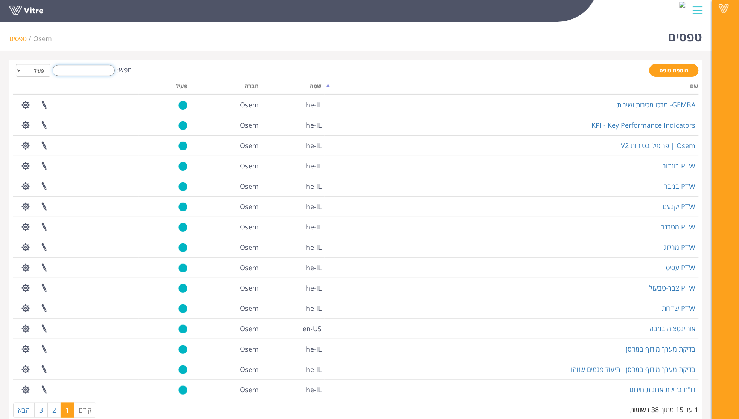
click at [91, 70] on input "חפש:" at bounding box center [84, 70] width 62 height 11
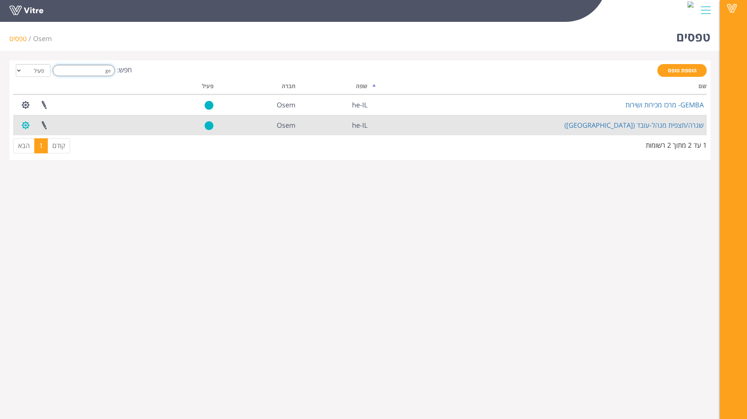
type input "ge"
click at [24, 125] on button "button" at bounding box center [25, 125] width 19 height 20
click at [61, 153] on link "הגדרת משתמשים" at bounding box center [47, 153] width 60 height 10
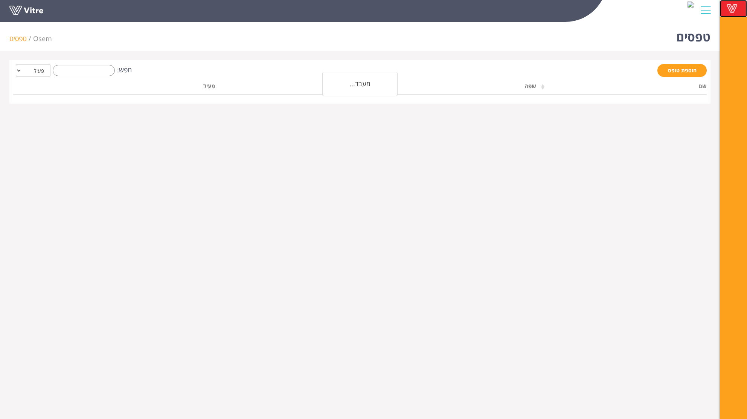
click at [738, 8] on span at bounding box center [732, 8] width 19 height 9
